Goal: Task Accomplishment & Management: Manage account settings

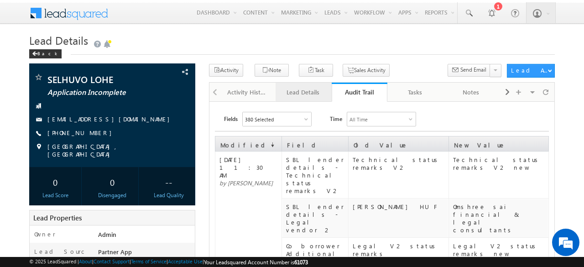
click at [297, 92] on div "Lead Details" at bounding box center [303, 92] width 41 height 11
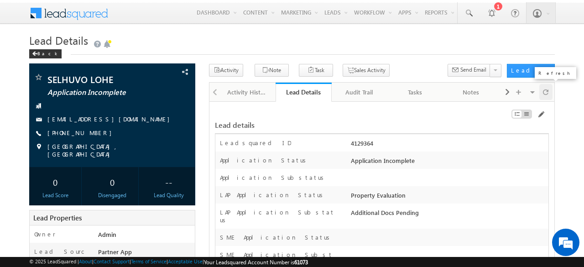
click at [550, 92] on div at bounding box center [547, 92] width 14 height 16
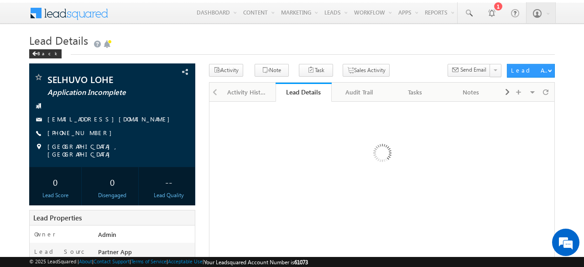
click at [335, 53] on div "Back" at bounding box center [292, 52] width 526 height 6
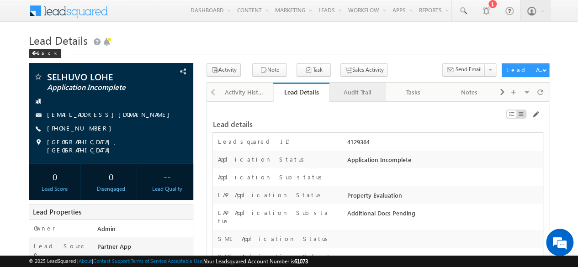
click at [355, 89] on div "Audit Trail" at bounding box center [357, 92] width 41 height 11
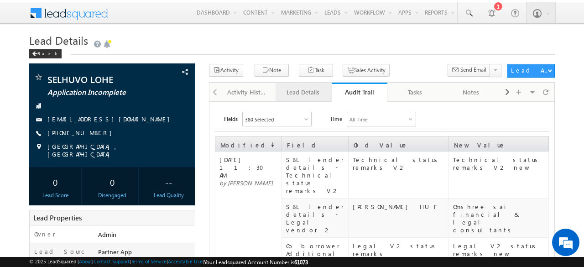
click at [299, 92] on div "Lead Details" at bounding box center [303, 92] width 41 height 11
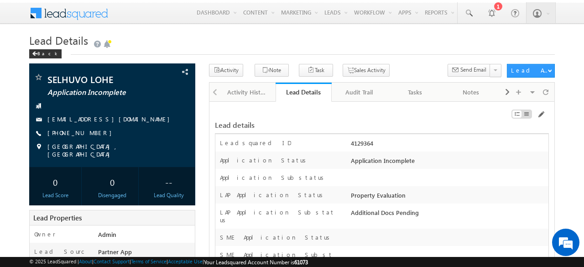
click at [405, 42] on h1 "Lead Details" at bounding box center [292, 41] width 526 height 16
click at [308, 40] on h1 "Lead Details" at bounding box center [292, 41] width 526 height 16
click at [165, 37] on h1 "Lead Details" at bounding box center [292, 41] width 526 height 16
click at [335, 53] on div "Back" at bounding box center [292, 52] width 526 height 6
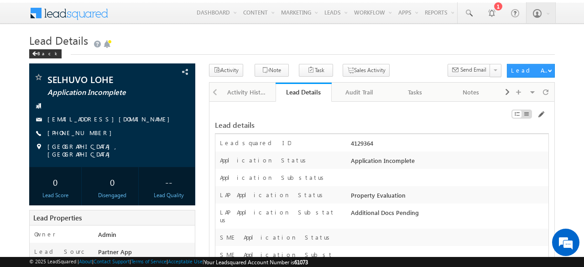
click at [397, 39] on h1 "Lead Details" at bounding box center [292, 41] width 526 height 16
click at [540, 93] on div at bounding box center [547, 92] width 14 height 16
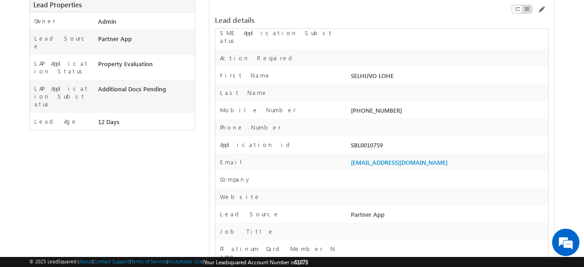
scroll to position [228, 0]
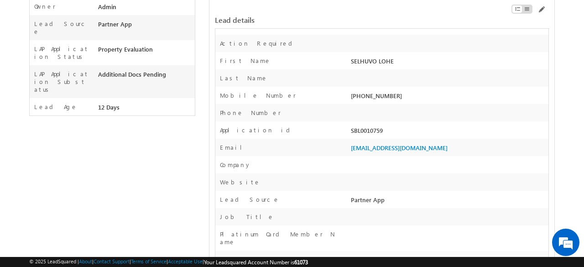
click at [376, 126] on div "SBL0010759" at bounding box center [449, 132] width 200 height 13
click at [395, 126] on div "SBL0010759" at bounding box center [449, 132] width 200 height 13
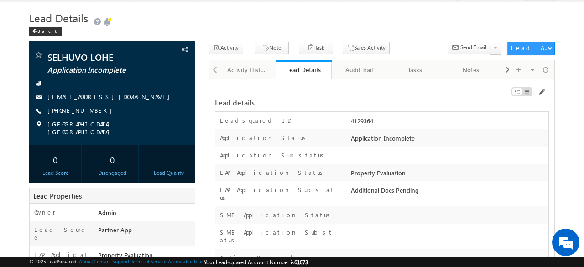
scroll to position [0, 0]
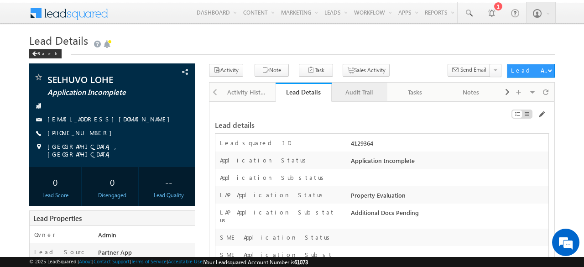
click at [355, 84] on link "Audit Trail" at bounding box center [360, 92] width 56 height 19
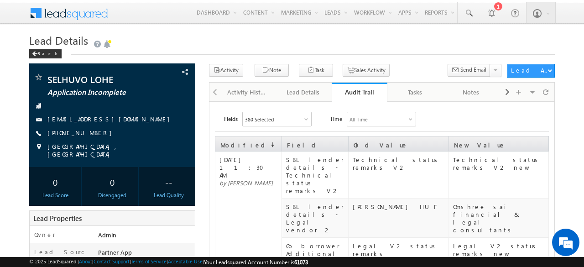
click at [394, 56] on div "Lead Details Back" at bounding box center [292, 48] width 526 height 31
click at [394, 42] on h1 "Lead Details" at bounding box center [292, 41] width 526 height 16
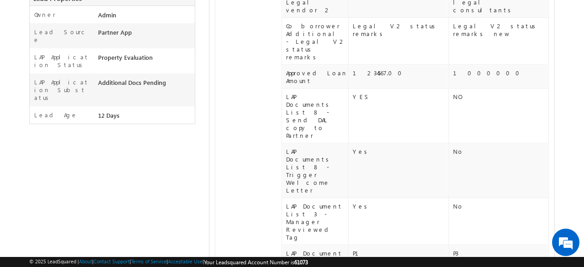
scroll to position [228, 0]
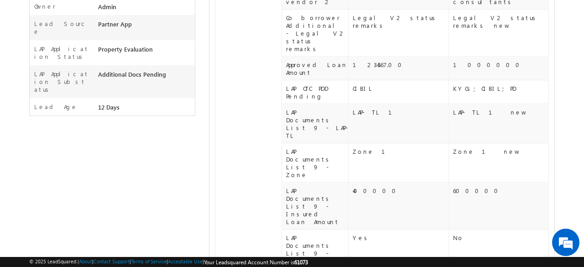
click at [319, 84] on div "LAP OTC PDD Pending" at bounding box center [317, 92] width 62 height 16
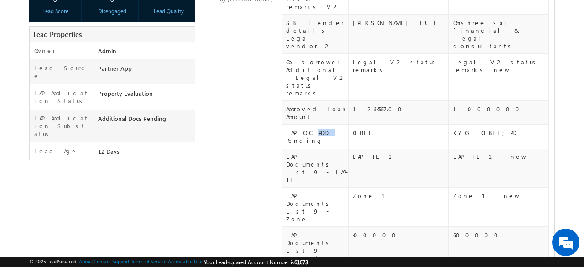
scroll to position [67, 0]
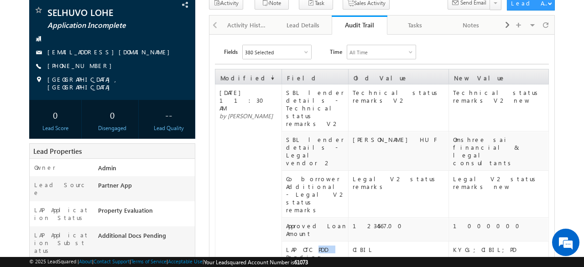
click at [321, 246] on div "LAP OTC PDD Pending" at bounding box center [317, 254] width 62 height 16
click at [319, 22] on div "Lead Details" at bounding box center [303, 25] width 41 height 11
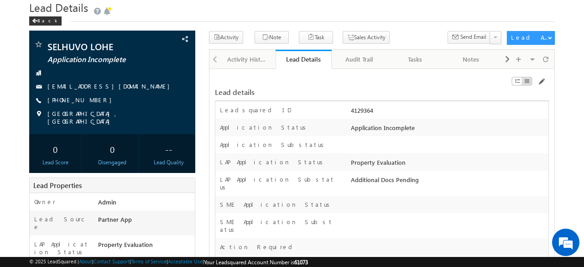
scroll to position [0, 0]
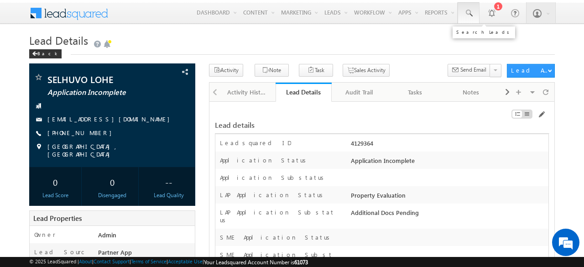
click at [472, 9] on span at bounding box center [468, 13] width 9 height 9
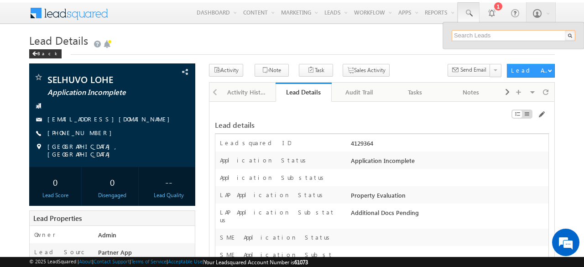
click at [467, 35] on input "text" at bounding box center [514, 35] width 124 height 11
paste input "SBL0010503"
type input "SBL0010503"
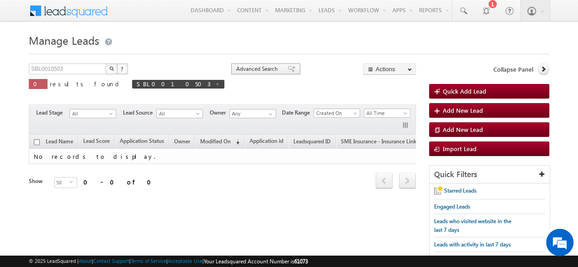
click at [236, 67] on span "Advanced Search" at bounding box center [258, 69] width 44 height 8
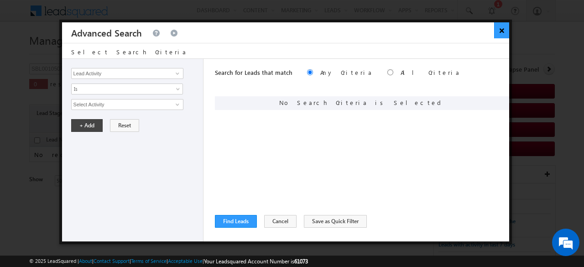
click at [505, 32] on button "×" at bounding box center [502, 30] width 15 height 16
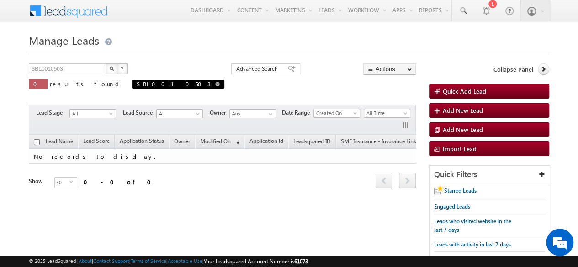
click at [137, 85] on span "SBL0010503" at bounding box center [174, 84] width 74 height 8
click at [231, 64] on div "Advanced Search" at bounding box center [265, 68] width 69 height 11
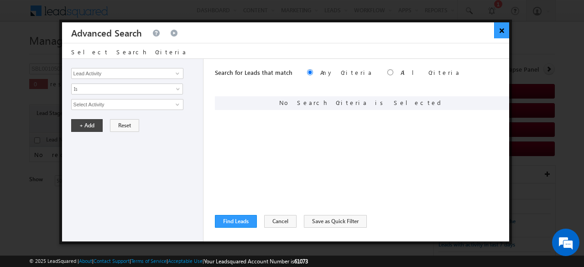
click at [504, 30] on button "×" at bounding box center [502, 30] width 15 height 16
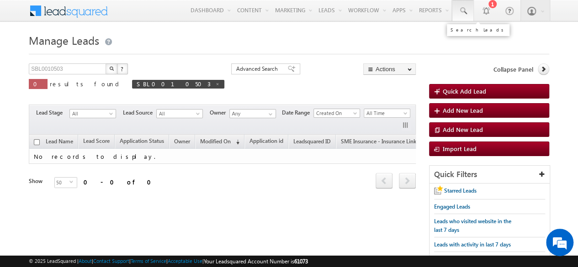
click at [469, 7] on link at bounding box center [463, 10] width 22 height 21
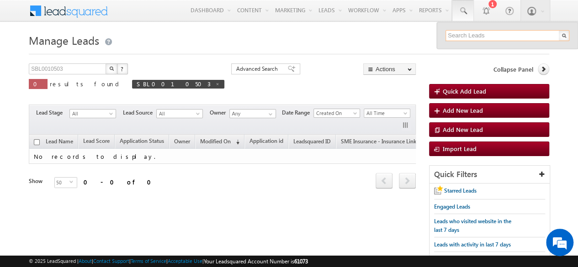
paste input "SBL0010780"
type input "SBL0010780"
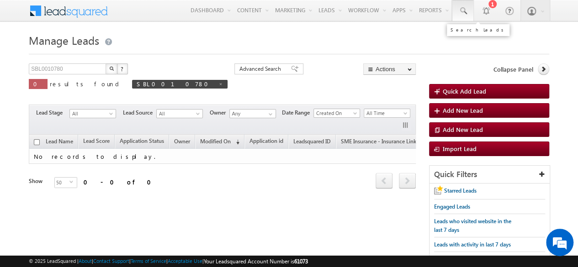
click at [463, 17] on link at bounding box center [463, 10] width 22 height 21
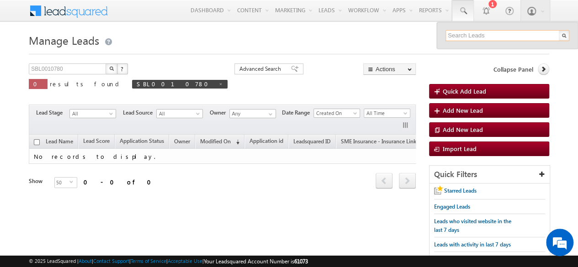
paste input "SBL0010779"
type input "SBL0010779"
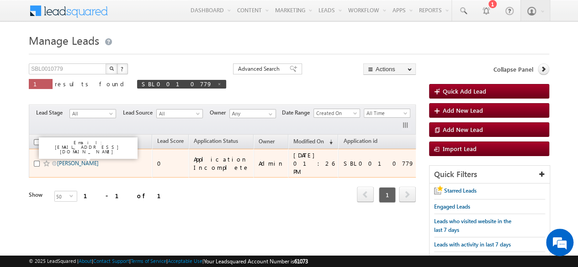
click at [75, 164] on link "[PERSON_NAME]" at bounding box center [78, 163] width 42 height 7
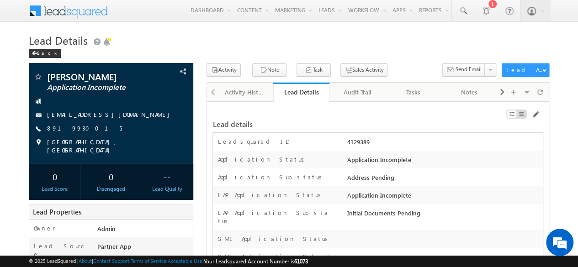
click at [343, 114] on div "Lead details" at bounding box center [377, 119] width 331 height 17
click at [542, 89] on span at bounding box center [539, 92] width 5 height 16
click at [317, 124] on div "Lead details" at bounding box center [320, 124] width 217 height 8
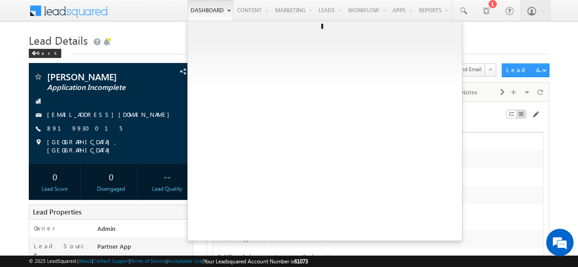
scroll to position [4231, 0]
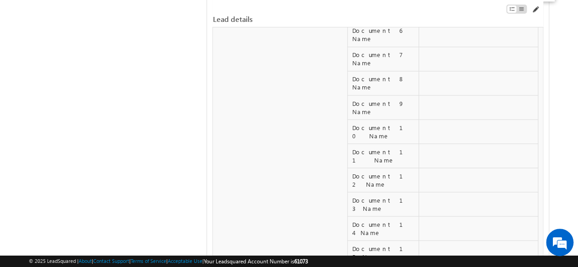
click at [532, 10] on span at bounding box center [534, 9] width 7 height 7
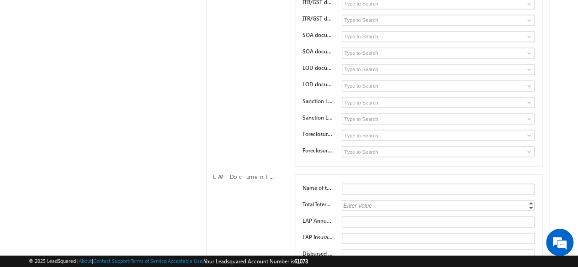
scroll to position [4042, 0]
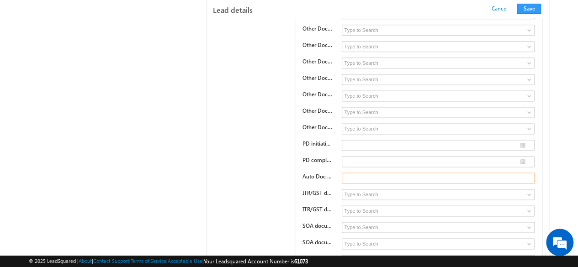
click at [379, 173] on input "text" at bounding box center [438, 178] width 193 height 11
type input "Test auto gen"
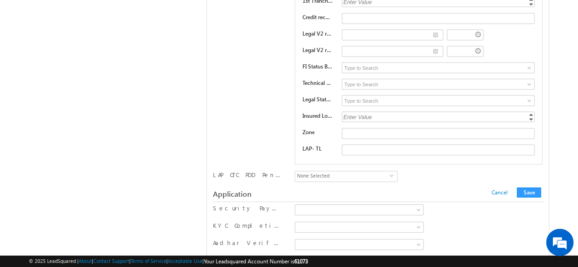
click at [299, 200] on input "KYCs" at bounding box center [300, 203] width 6 height 6
checkbox input "true"
click at [300, 215] on input "CIBIL" at bounding box center [300, 218] width 6 height 6
checkbox input "true"
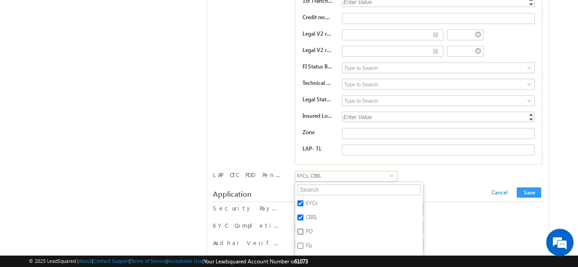
click at [299, 229] on input "PD" at bounding box center [300, 232] width 6 height 6
checkbox input "true"
click at [444, 171] on div "LAP OTC PDD Pending KYCs CIBIL PD FIs BSV Tech Report Legal & OV LA/KFS/SL DPN …" at bounding box center [377, 178] width 330 height 14
click at [299, 215] on input "CIBIL" at bounding box center [300, 218] width 6 height 6
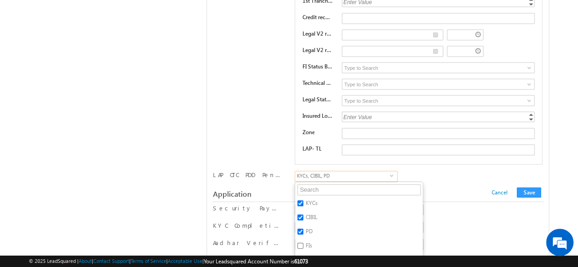
checkbox input "false"
click at [302, 229] on input "PD" at bounding box center [300, 232] width 6 height 6
checkbox input "false"
click at [448, 171] on div "LAP OTC PDD Pending KYCs CIBIL PD FIs BSV Tech Report Legal & OV LA/KFS/SL DPN …" at bounding box center [377, 178] width 330 height 14
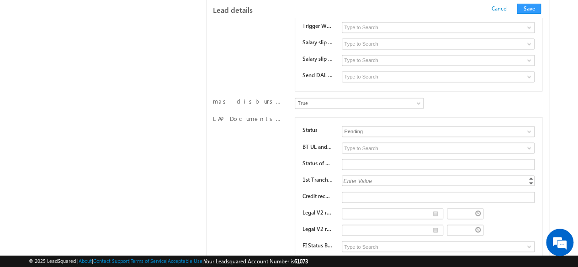
click at [358, 175] on div "Enter Value" at bounding box center [439, 180] width 194 height 11
type input "234567"
click at [360, 192] on input "text" at bounding box center [438, 197] width 193 height 11
paste input "Credit recollection remarks"
type input "Credit recollection remarks docs"
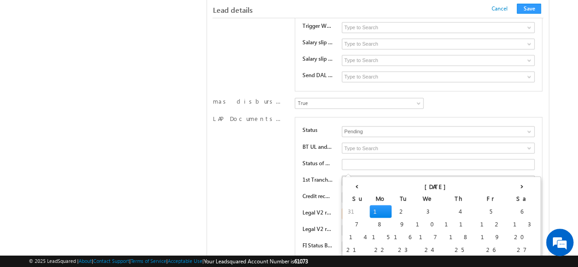
click at [435, 208] on input "__/__/____" at bounding box center [392, 213] width 101 height 11
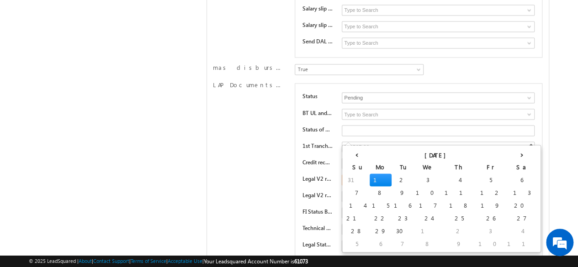
scroll to position [7752, 0]
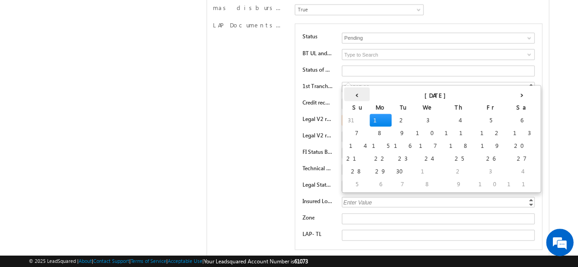
click at [351, 98] on th "‹" at bounding box center [357, 94] width 26 height 14
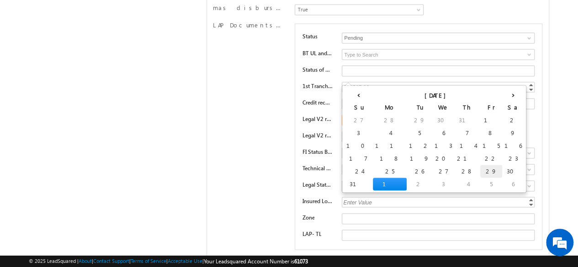
click at [480, 166] on td "29" at bounding box center [491, 171] width 22 height 13
type input "[DATE]"
type input "01:35 PM"
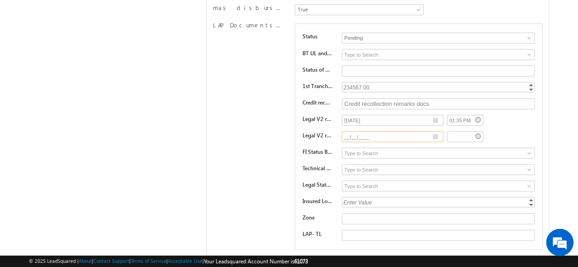
click at [435, 131] on input "__/__/____" at bounding box center [392, 136] width 101 height 11
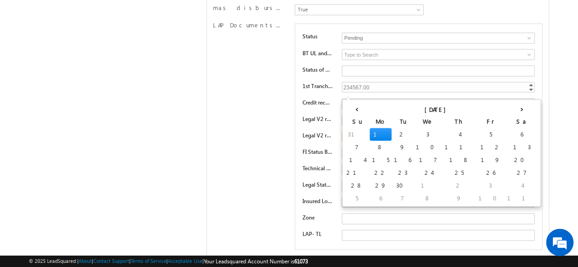
click at [369, 136] on td "1" at bounding box center [380, 134] width 22 height 13
type input "[DATE]"
type input "01:35 PM"
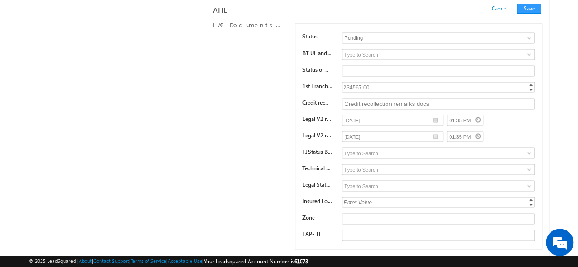
scroll to position [15521, 0]
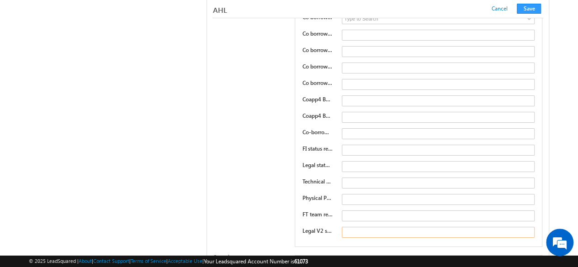
click at [377, 227] on input "text" at bounding box center [438, 232] width 193 height 11
paste input "Legal V2 status remarks"
type input "Legal V2 status remarks test"
click at [265, 119] on div "Co borrower Additional Co borrower1 BV Proof Substats Invalid Document Does Not…" at bounding box center [377, 2] width 330 height 494
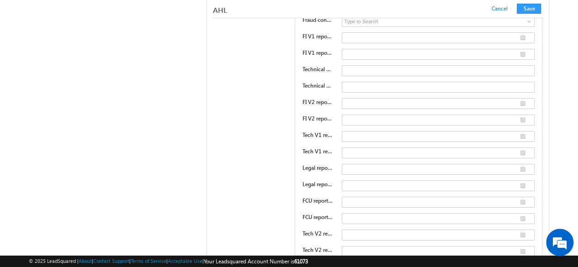
type input "[PERSON_NAME] HUF"
click at [235, 163] on div "SBL lender details FI vendor 1 Astute PAMAC ELVEE business solutions FI vendor …" at bounding box center [377, 112] width 330 height 412
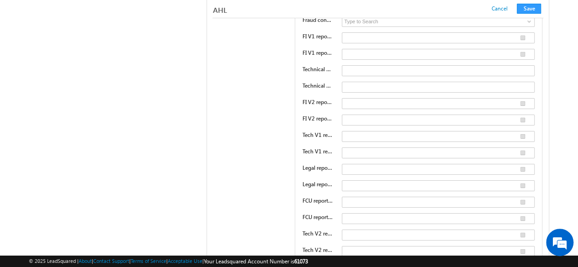
paste input "Technical status remarks V2"
type input "Technical status remarks V2 test"
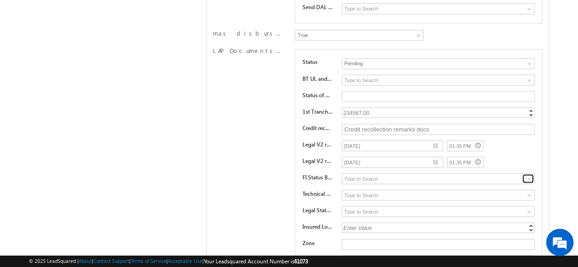
click at [526, 175] on span at bounding box center [528, 178] width 7 height 7
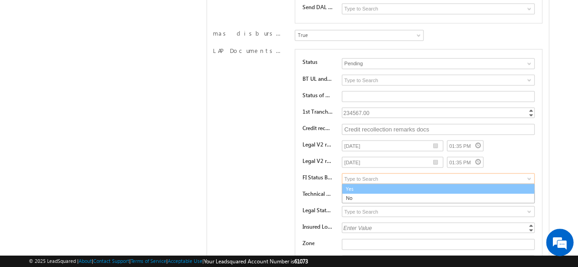
click at [349, 184] on link "Yes" at bounding box center [438, 189] width 192 height 11
type input "Yes"
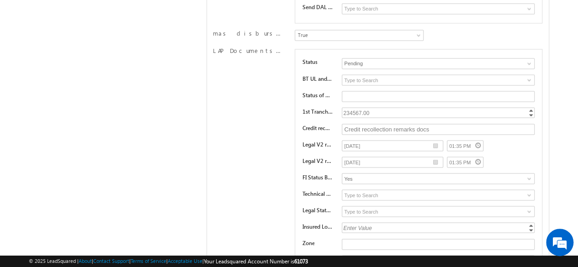
click at [237, 143] on div "LAP Documents List 9 Status Pending Approved Pending BT UL and AFDVT substatus …" at bounding box center [377, 162] width 330 height 231
click at [526, 191] on span at bounding box center [528, 194] width 7 height 7
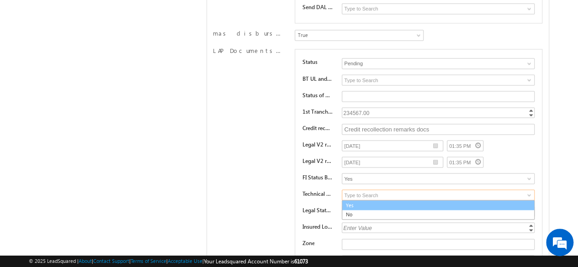
click at [357, 200] on link "Yes" at bounding box center [438, 205] width 192 height 11
type input "Yes"
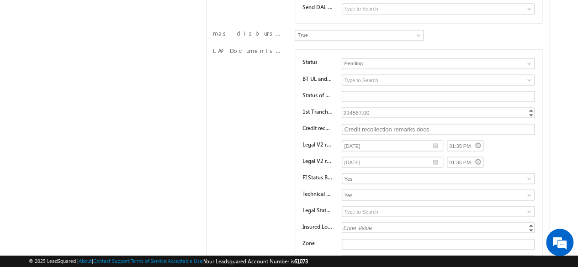
click at [235, 158] on div "LAP Documents List 9 Status Pending Approved Pending BT UL and AFDVT substatus …" at bounding box center [377, 162] width 330 height 231
click at [529, 208] on span at bounding box center [528, 211] width 7 height 7
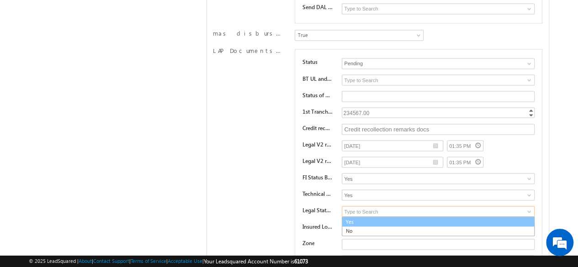
click at [347, 216] on link "Yes" at bounding box center [438, 221] width 192 height 11
type input "Yes"
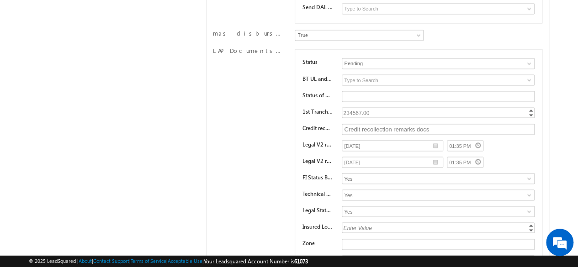
click at [272, 159] on div "LAP Documents List 9 Status Pending Approved Pending BT UL and AFDVT substatus …" at bounding box center [377, 162] width 330 height 231
click at [369, 222] on div "Enter Value" at bounding box center [439, 227] width 194 height 11
type input "12345"
click at [279, 164] on div "LAP Documents List 9 Status Pending Approved Pending BT UL and AFDVT substatus …" at bounding box center [377, 162] width 330 height 231
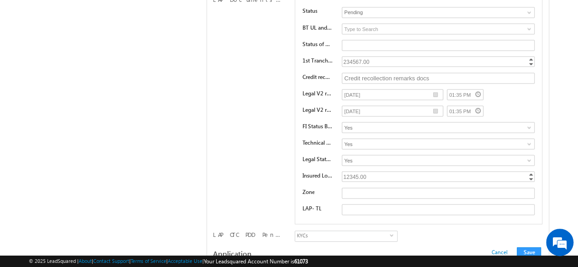
scroll to position [7817, 0]
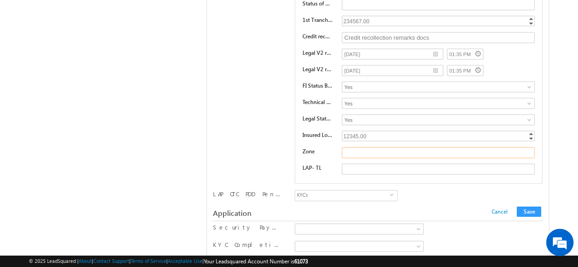
click at [364, 147] on input "text" at bounding box center [438, 152] width 193 height 11
paste input "Zone"
type input "Zone 1 test"
click at [273, 98] on div "LAP Documents List 9 Status Pending Approved Pending BT UL and AFDVT substatus …" at bounding box center [377, 70] width 330 height 231
click at [369, 164] on input "text" at bounding box center [438, 169] width 193 height 11
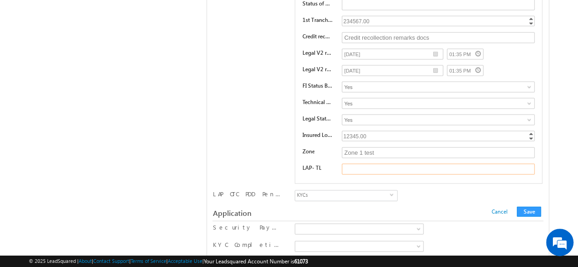
paste input "LAP- TL"
type input "LAP- TL test"
click at [274, 111] on div "LAP Documents List 9 Status Pending Approved Pending BT UL and AFDVT substatus …" at bounding box center [377, 70] width 330 height 231
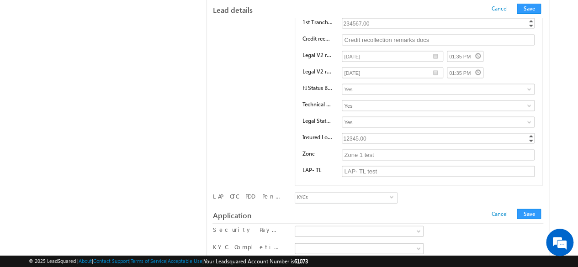
scroll to position [7508, 0]
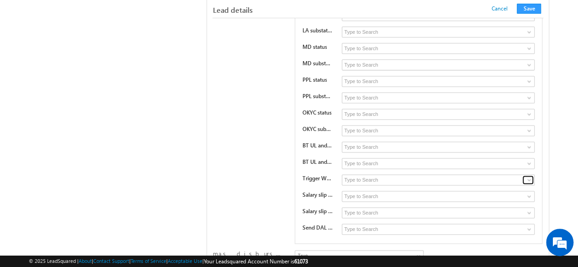
click at [527, 176] on span at bounding box center [528, 179] width 7 height 7
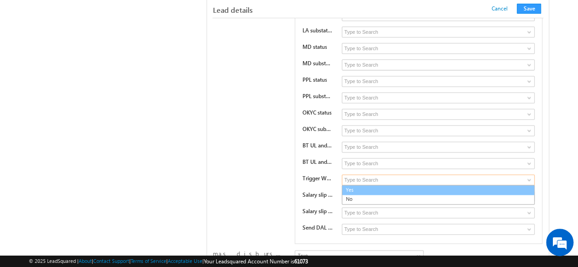
click at [346, 185] on link "Yes" at bounding box center [438, 190] width 192 height 11
type input "Yes"
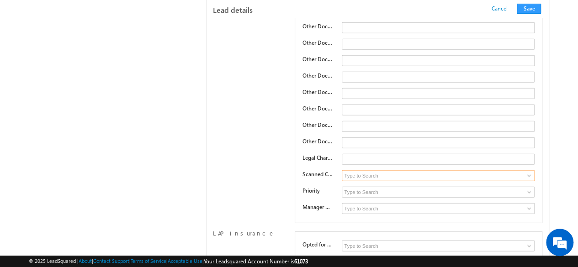
click at [465, 170] on input at bounding box center [438, 175] width 192 height 11
click at [404, 170] on input at bounding box center [438, 175] width 192 height 11
click at [526, 172] on span at bounding box center [528, 175] width 7 height 7
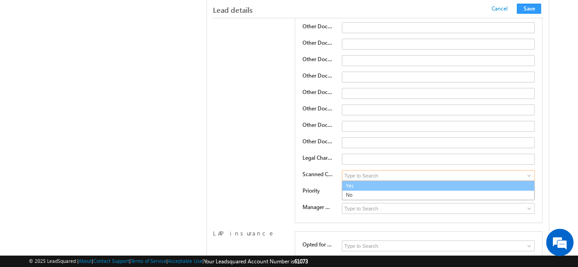
click at [378, 181] on link "Yes" at bounding box center [438, 186] width 192 height 11
type input "Yes"
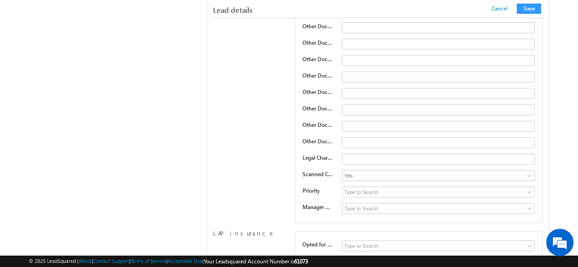
click at [439, 187] on input at bounding box center [438, 192] width 192 height 11
click at [526, 189] on span at bounding box center [528, 192] width 7 height 7
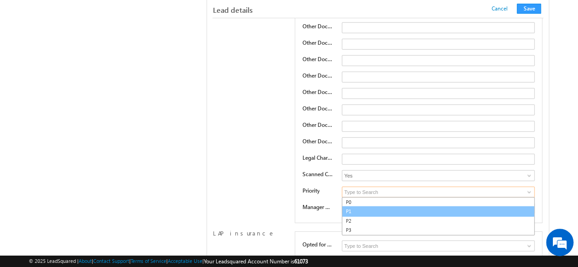
click at [353, 206] on link "P1" at bounding box center [438, 211] width 192 height 11
type input "P1"
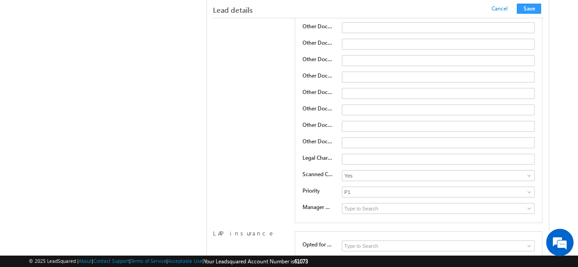
click at [490, 203] on input at bounding box center [438, 208] width 192 height 11
click at [526, 205] on span at bounding box center [528, 208] width 7 height 7
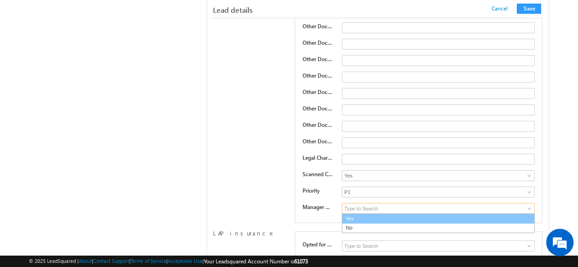
click at [379, 214] on link "Yes" at bounding box center [438, 219] width 192 height 11
type input "Yes"
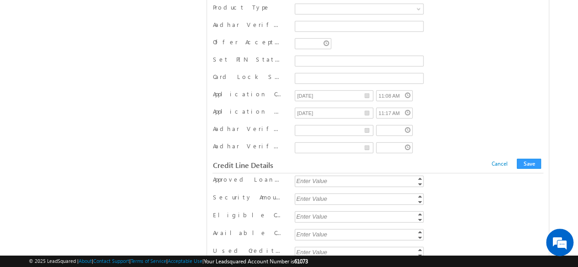
click at [319, 176] on div "Enter Value" at bounding box center [360, 181] width 130 height 11
type input "7654321"
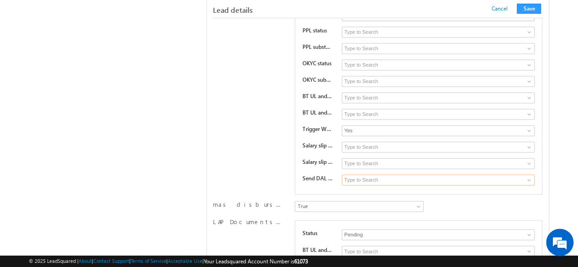
click at [377, 174] on input at bounding box center [438, 179] width 192 height 11
click at [530, 176] on span at bounding box center [528, 179] width 7 height 7
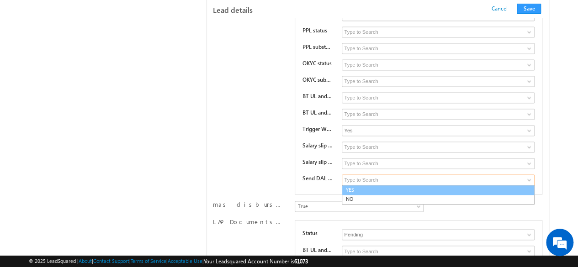
click at [354, 185] on link "YES" at bounding box center [438, 190] width 192 height 11
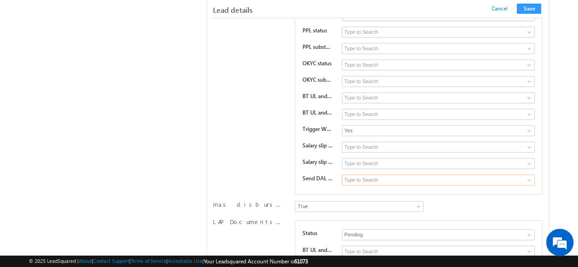
type input "YES"
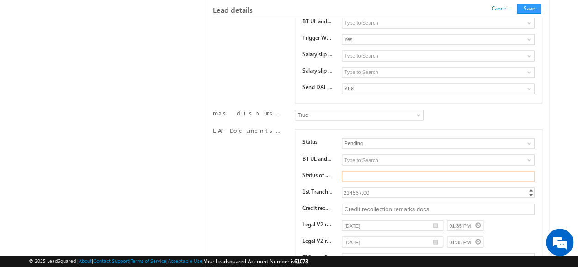
click at [369, 171] on input "text" at bounding box center [438, 176] width 193 height 11
paste input "Status of DAL Copy"
type input "Status of DAL Copy test"
click at [532, 10] on button "Save" at bounding box center [528, 9] width 24 height 10
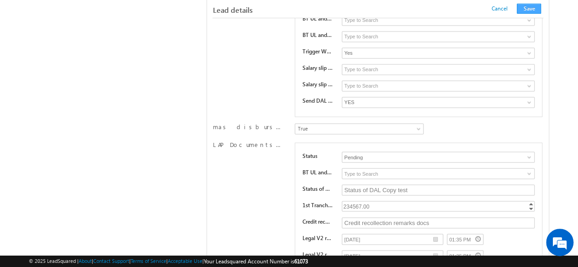
scroll to position [163, 0]
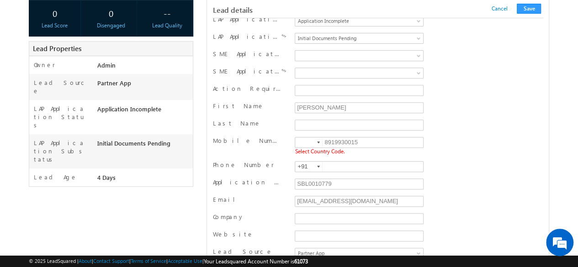
click at [318, 142] on div at bounding box center [318, 143] width 3 height 2
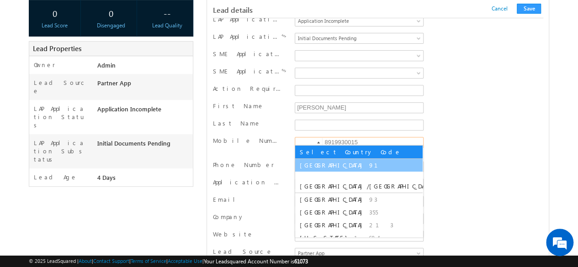
click at [369, 168] on span "91" at bounding box center [379, 165] width 20 height 8
type input "+91"
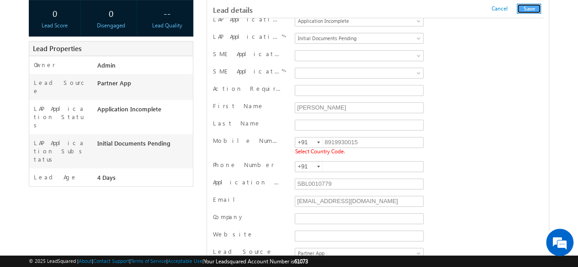
click at [532, 10] on button "Save" at bounding box center [528, 9] width 24 height 10
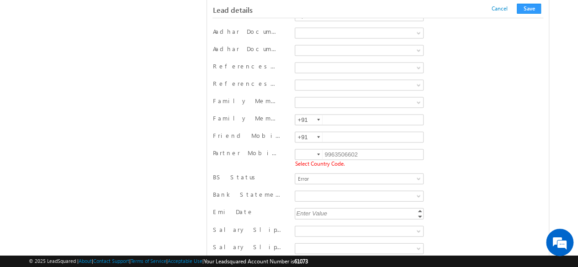
click at [317, 154] on div at bounding box center [318, 155] width 3 height 2
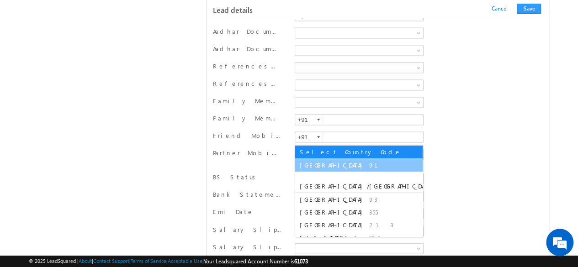
click at [369, 163] on span "91" at bounding box center [379, 165] width 20 height 8
type input "+91"
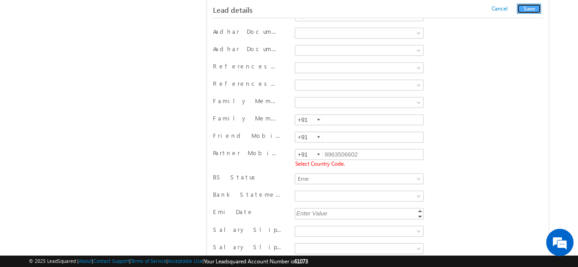
click at [537, 8] on button "Save" at bounding box center [528, 9] width 24 height 10
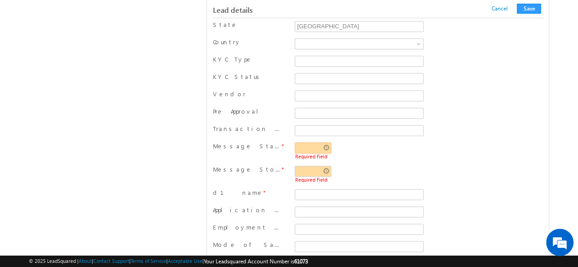
click at [325, 142] on input "text" at bounding box center [313, 147] width 37 height 11
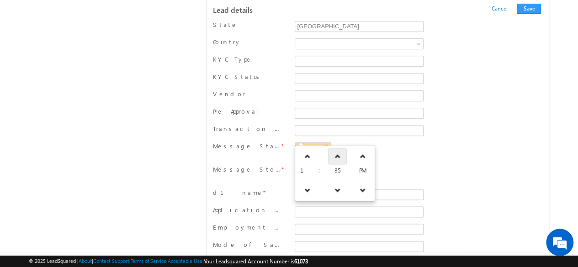
click at [334, 154] on icon at bounding box center [337, 156] width 6 height 6
type input "01:36 PM"
click at [437, 165] on div "Message Stop Time * Required Field" at bounding box center [377, 175] width 330 height 20
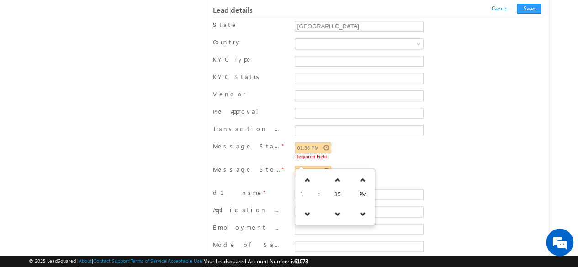
click at [327, 166] on input "text" at bounding box center [313, 171] width 37 height 11
click at [338, 183] on link at bounding box center [337, 180] width 19 height 16
type input "01:37 PM"
click at [398, 167] on div "01:37 PM Required Field" at bounding box center [359, 174] width 128 height 17
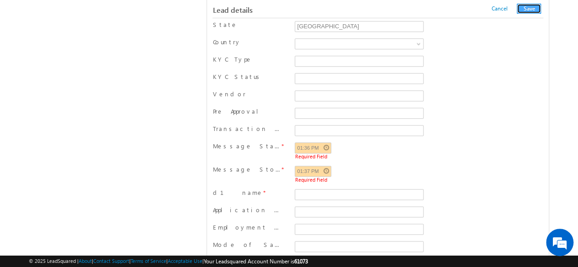
click at [528, 9] on button "Save" at bounding box center [528, 9] width 24 height 10
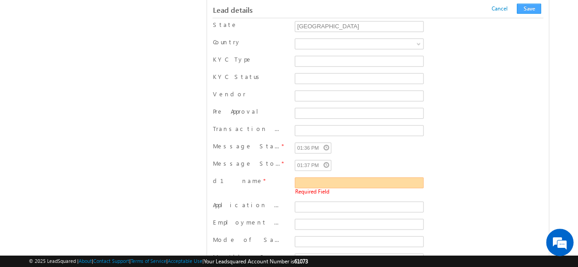
scroll to position [539, 0]
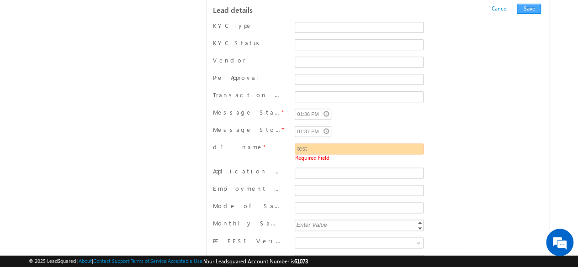
type input "test"
click at [530, 10] on button "Save" at bounding box center [528, 9] width 24 height 10
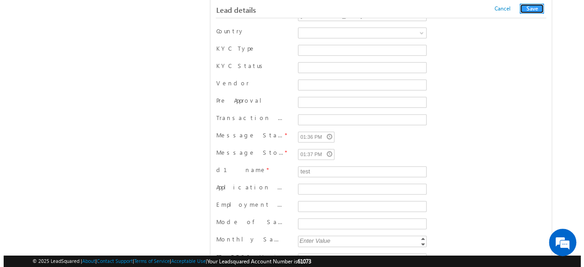
scroll to position [0, 0]
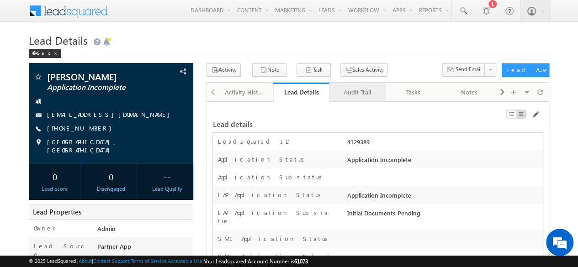
click at [359, 89] on div "Audit Trail" at bounding box center [357, 92] width 41 height 11
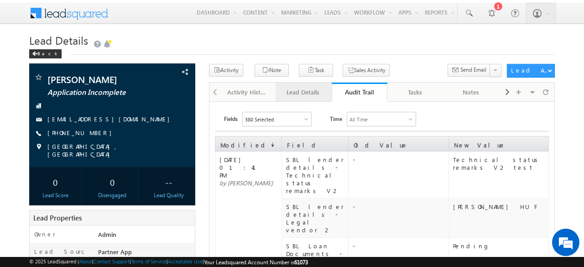
click at [309, 95] on div "Lead Details" at bounding box center [303, 92] width 41 height 11
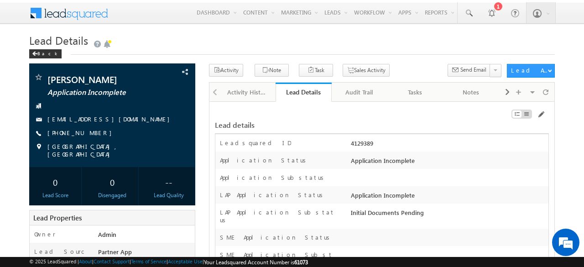
click at [314, 37] on h1 "Lead Details" at bounding box center [292, 41] width 526 height 16
click at [364, 93] on div "Audit Trail" at bounding box center [359, 92] width 41 height 11
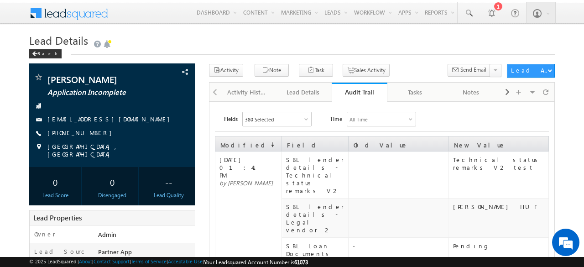
click at [259, 159] on span "[DATE] 01:41 PM" at bounding box center [243, 167] width 47 height 23
click at [305, 95] on div "Lead Details" at bounding box center [303, 92] width 41 height 11
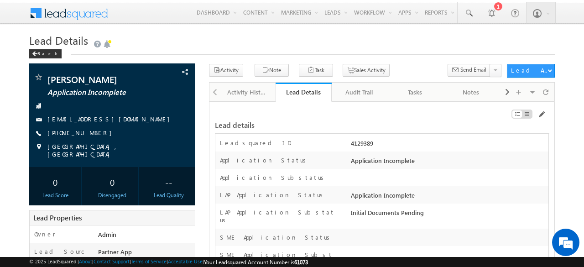
scroll to position [137, 0]
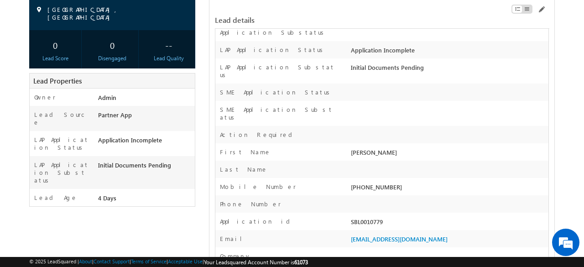
click at [368, 217] on div "SBL0010779" at bounding box center [449, 223] width 200 height 13
copy div "SBL0010779"
